Goal: Communication & Community: Answer question/provide support

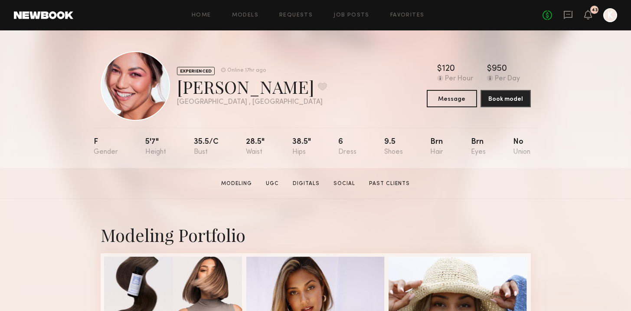
scroll to position [29, 0]
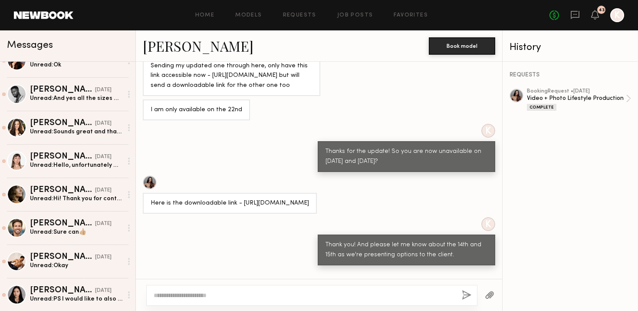
scroll to position [514, 0]
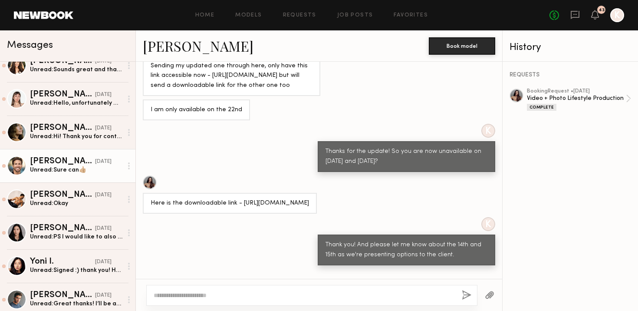
click at [62, 172] on div "Unread: Sure can👍🏼" at bounding box center [76, 170] width 92 height 8
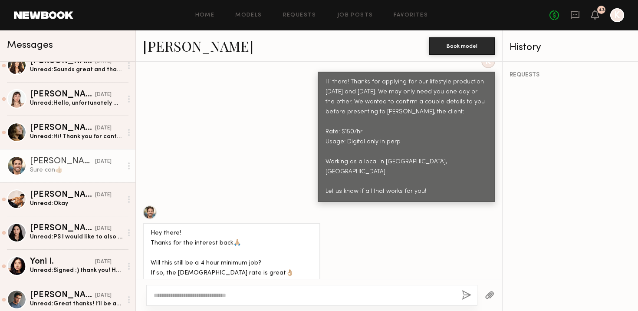
scroll to position [329, 0]
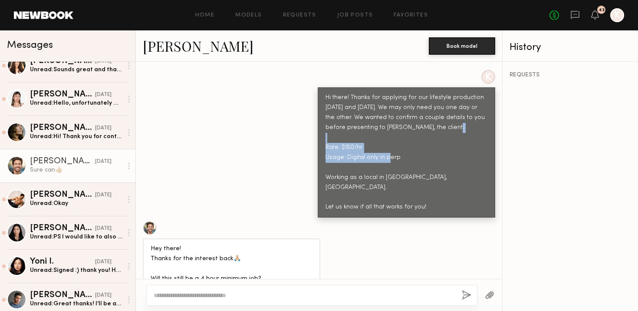
drag, startPoint x: 401, startPoint y: 141, endPoint x: 319, endPoint y: 128, distance: 83.1
click at [325, 128] on div "Hi there! Thanks for applying for our lifestyle production [DATE] and [DATE]. W…" at bounding box center [406, 152] width 162 height 119
copy div "Rate: $150/hr Usage: Digital only in perp"
